Goal: Check status: Check status

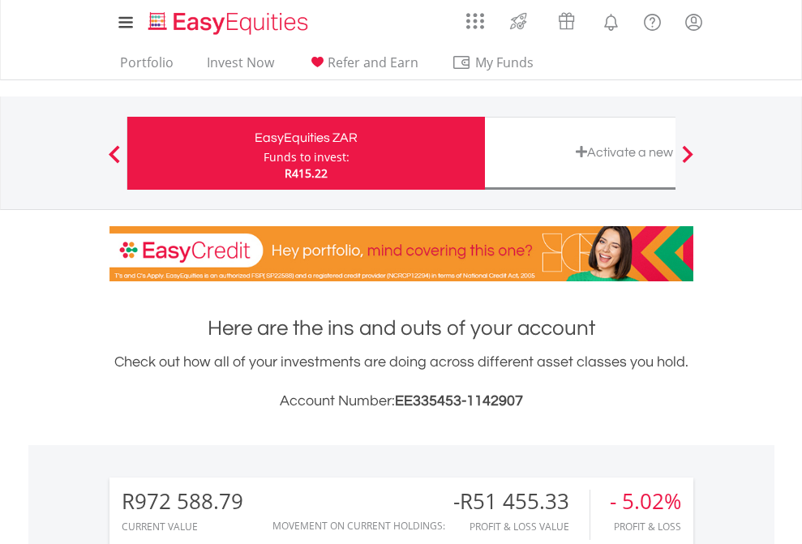
click at [264, 153] on div "Funds to invest:" at bounding box center [307, 157] width 86 height 16
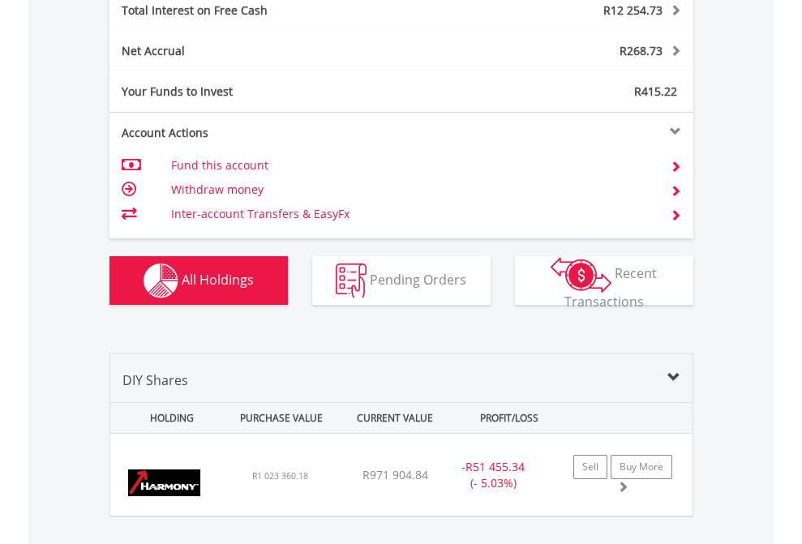
scroll to position [1870, 0]
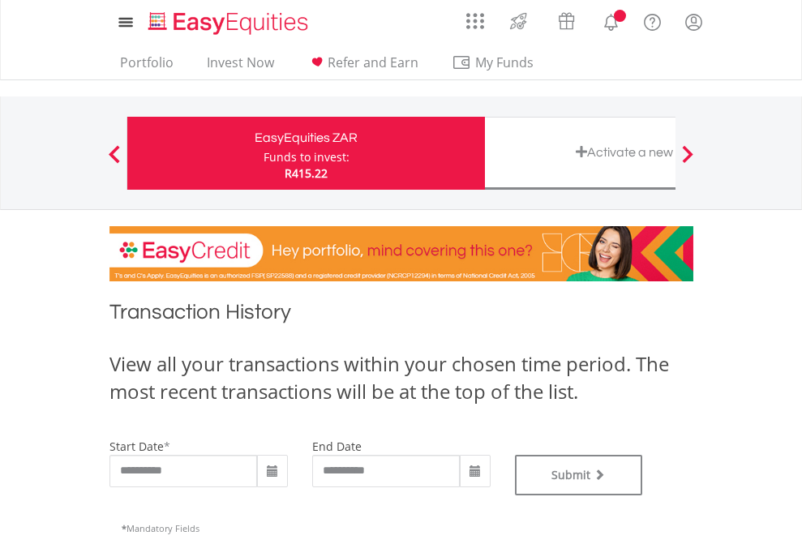
click at [264, 153] on div "Funds to invest:" at bounding box center [307, 157] width 86 height 16
type input "**********"
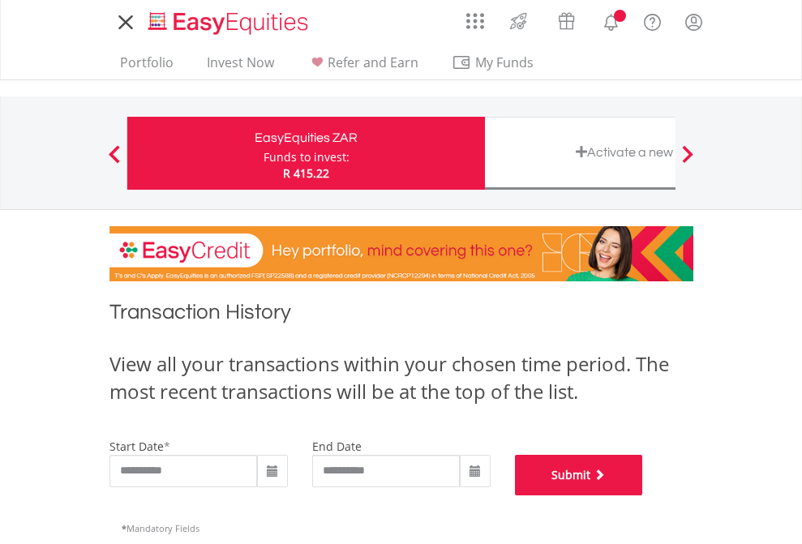
click at [643, 496] on button "Submit" at bounding box center [579, 475] width 128 height 41
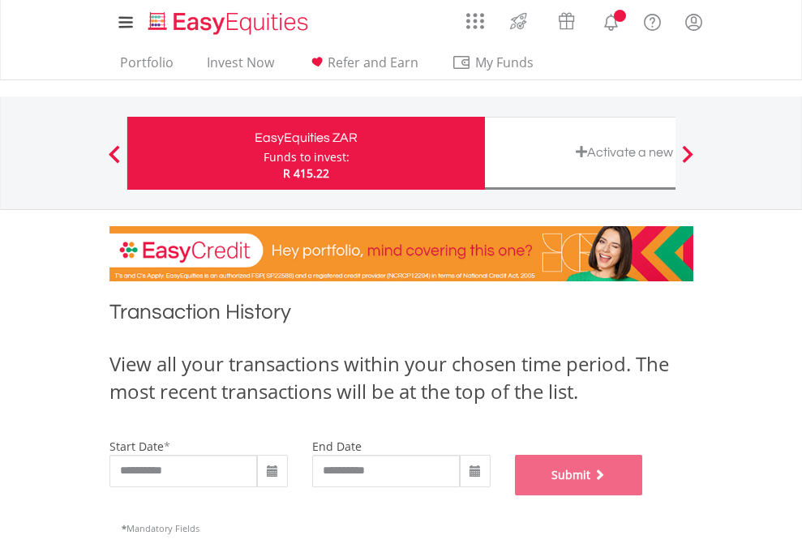
scroll to position [658, 0]
